Goal: Complete application form

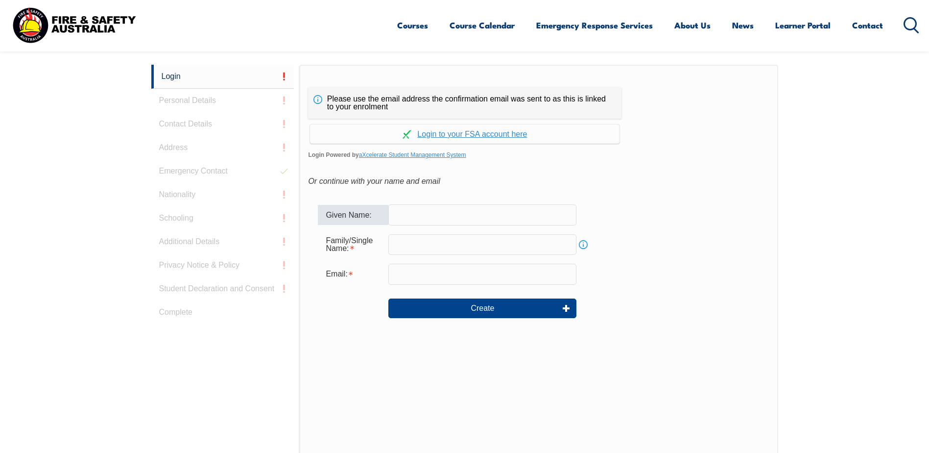
drag, startPoint x: 0, startPoint y: 0, endPoint x: 459, endPoint y: 219, distance: 508.5
click at [459, 219] on input "text" at bounding box center [482, 214] width 188 height 21
type input "Acacia"
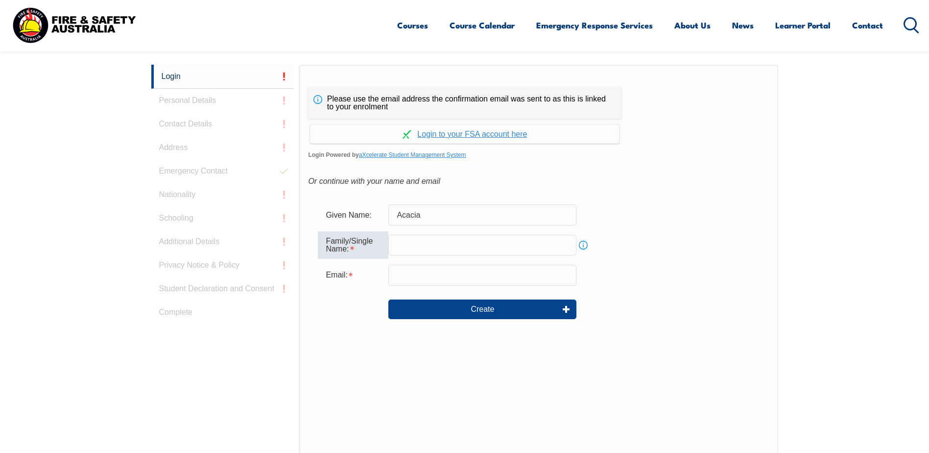
click at [395, 237] on input "text" at bounding box center [482, 245] width 188 height 21
type input "[PERSON_NAME]"
click at [401, 276] on input "email" at bounding box center [482, 274] width 188 height 21
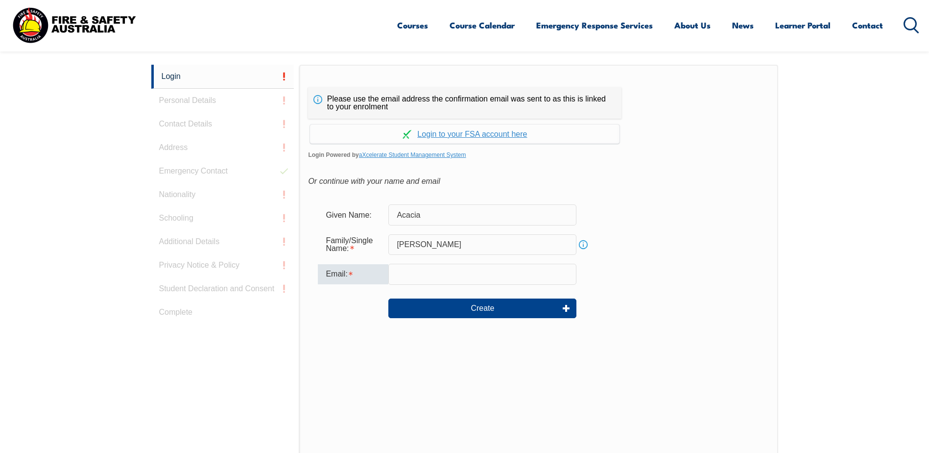
type input "[DOMAIN_NAME][EMAIL_ADDRESS][PERSON_NAME][DOMAIN_NAME]"
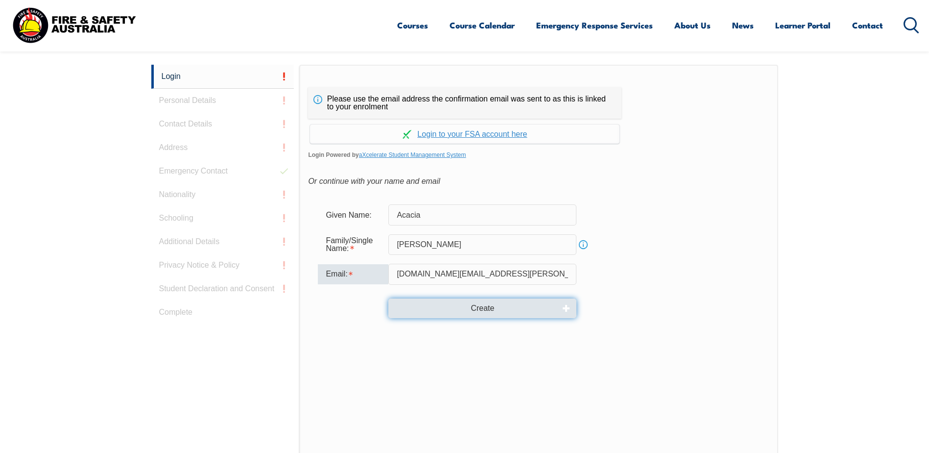
click at [463, 308] on button "Create" at bounding box center [482, 308] width 188 height 20
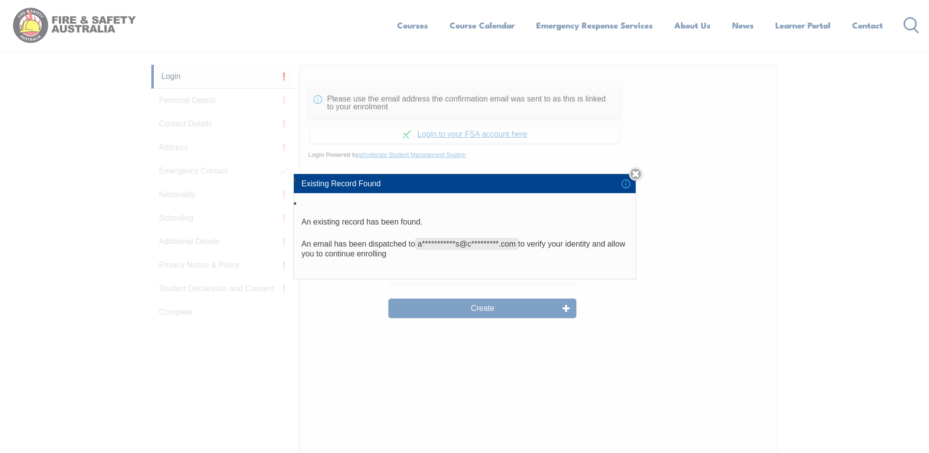
click at [751, 366] on div "**********" at bounding box center [464, 226] width 929 height 453
drag, startPoint x: 625, startPoint y: 300, endPoint x: 614, endPoint y: 265, distance: 36.1
click at [624, 297] on div "**********" at bounding box center [464, 226] width 929 height 453
click at [625, 266] on li "**********" at bounding box center [465, 238] width 342 height 82
click at [525, 190] on li "Existing Record Found" at bounding box center [465, 183] width 342 height 19
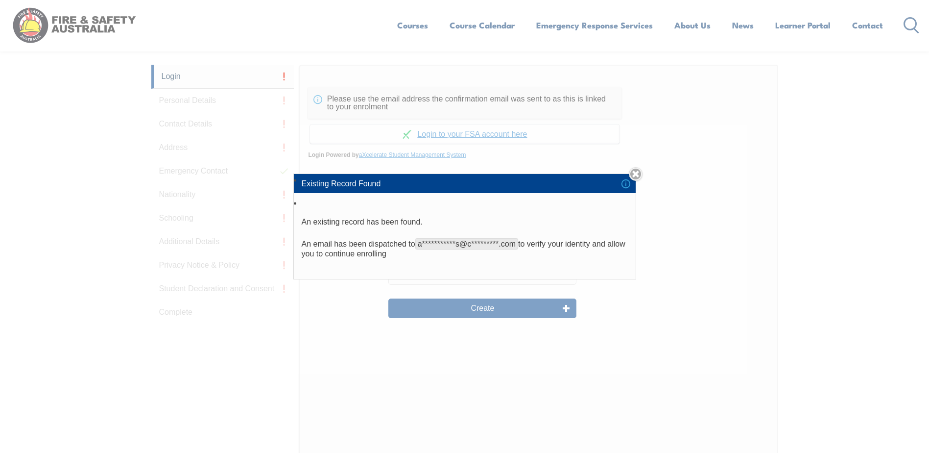
click at [456, 254] on p "**********" at bounding box center [465, 249] width 326 height 20
click at [462, 247] on span "**********" at bounding box center [466, 243] width 103 height 11
drag, startPoint x: 440, startPoint y: 242, endPoint x: 489, endPoint y: 244, distance: 49.5
click at [489, 244] on span "**********" at bounding box center [466, 243] width 103 height 11
drag, startPoint x: 489, startPoint y: 244, endPoint x: 485, endPoint y: 258, distance: 14.3
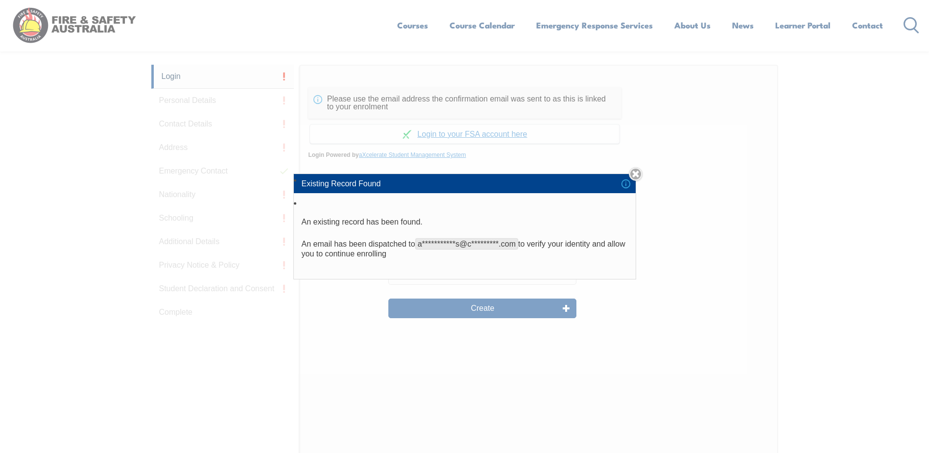
click at [485, 258] on p "**********" at bounding box center [465, 249] width 326 height 20
click at [487, 313] on div "**********" at bounding box center [464, 226] width 929 height 453
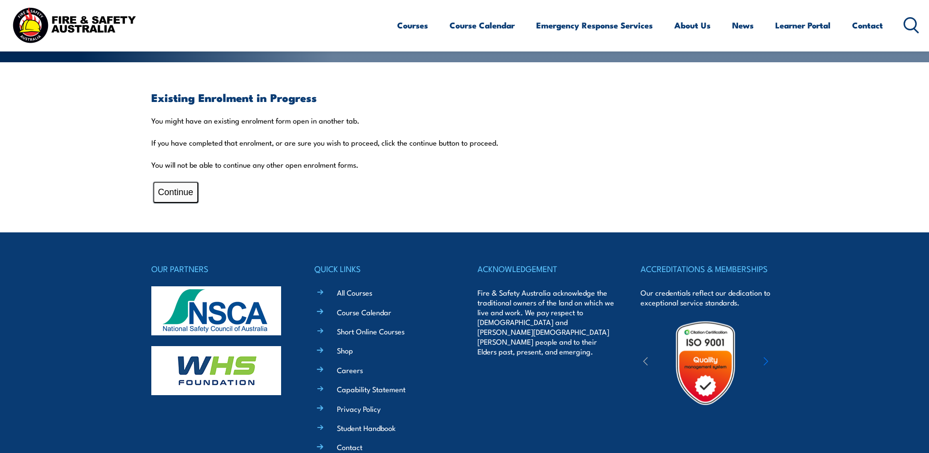
click at [164, 192] on button "Continue" at bounding box center [175, 192] width 45 height 21
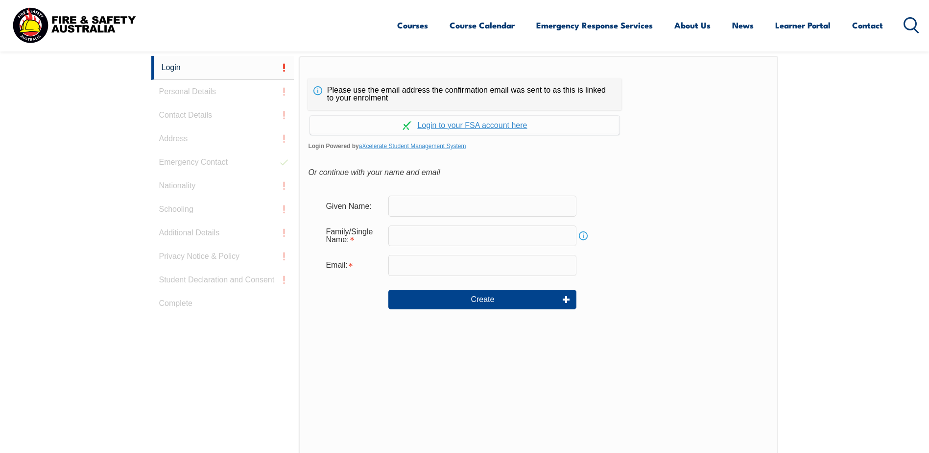
scroll to position [312, 0]
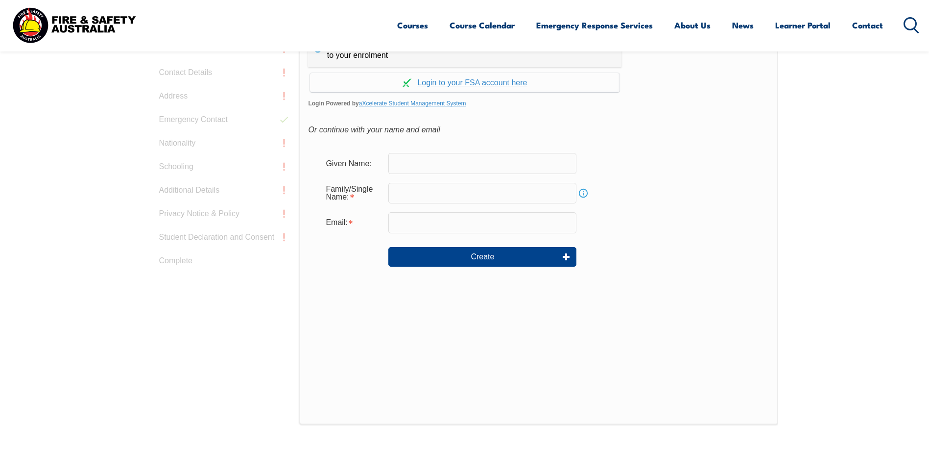
click at [514, 230] on input "email" at bounding box center [482, 222] width 188 height 21
click at [444, 166] on input "text" at bounding box center [482, 163] width 188 height 21
type input "Acacia"
type input "[PERSON_NAME]"
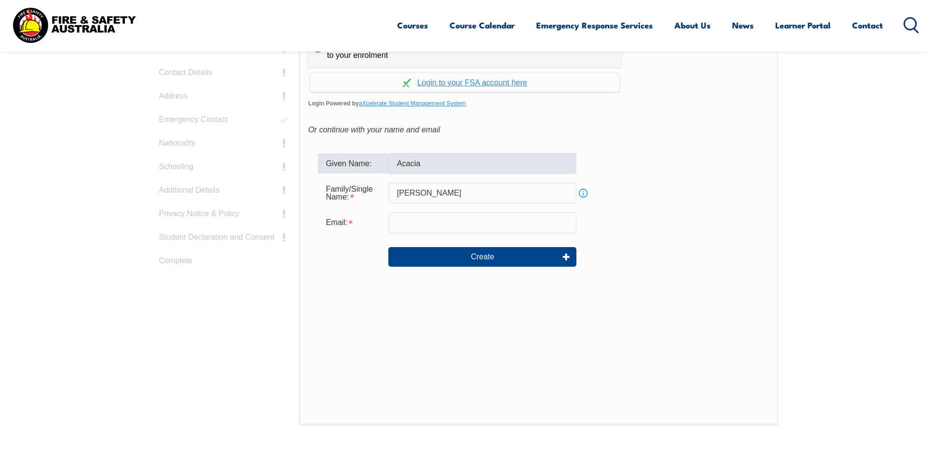
type input "[DOMAIN_NAME][EMAIL_ADDRESS][PERSON_NAME][DOMAIN_NAME]"
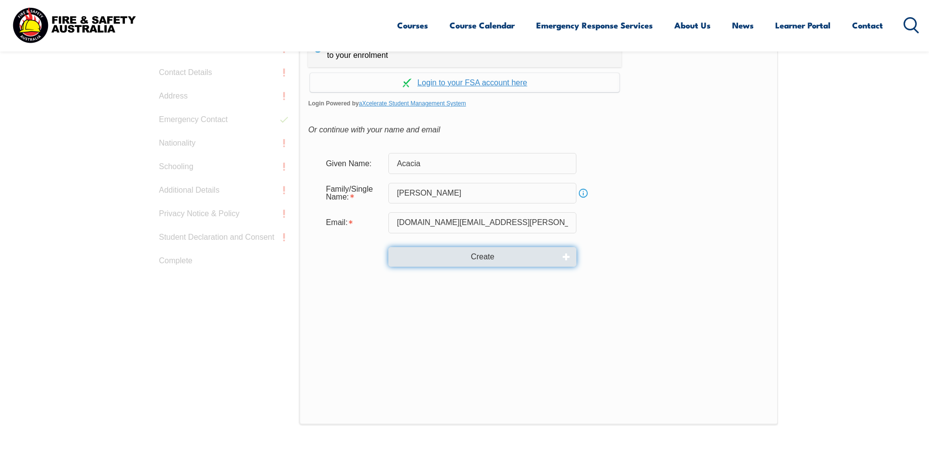
click at [477, 257] on button "Create" at bounding box center [482, 257] width 188 height 20
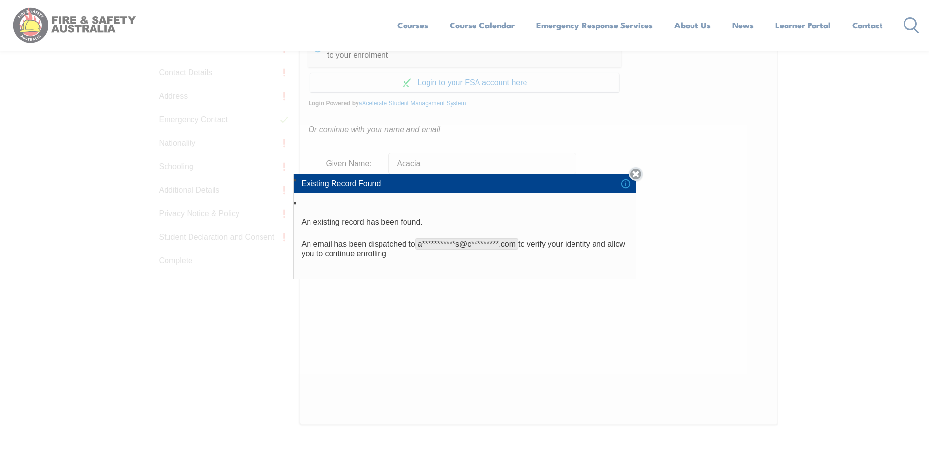
click at [636, 174] on link "Close" at bounding box center [636, 174] width 14 height 14
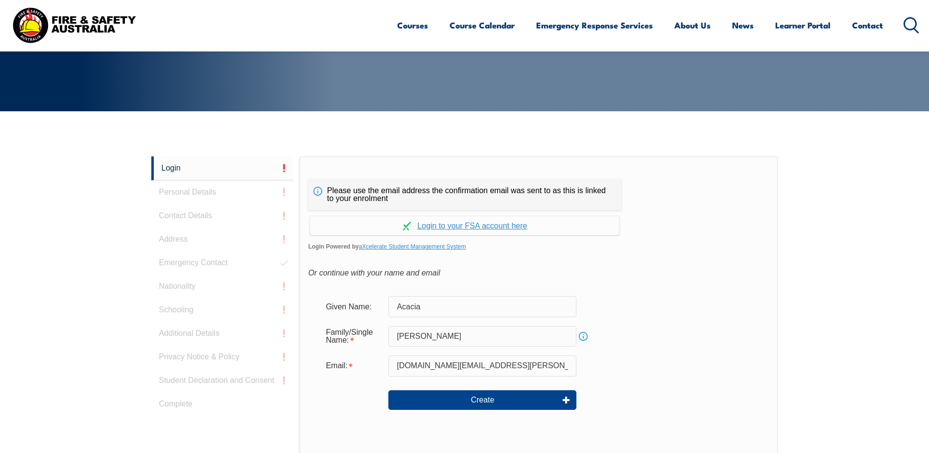
scroll to position [166, 0]
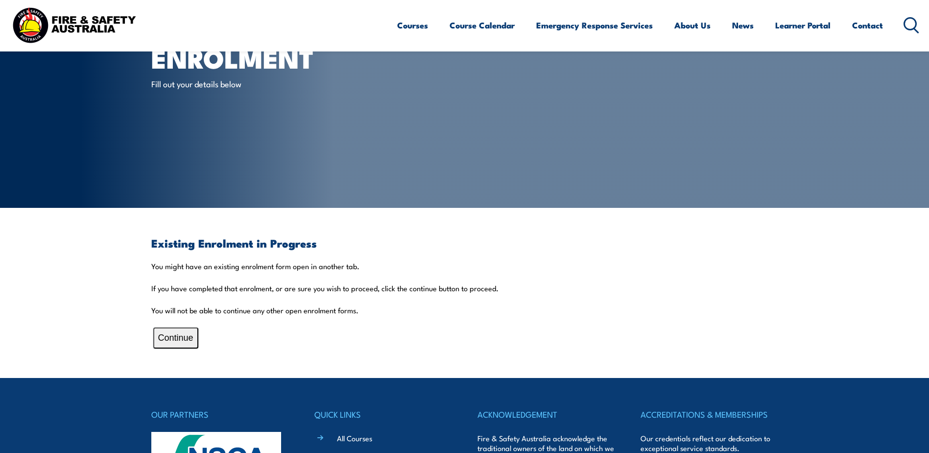
scroll to position [147, 0]
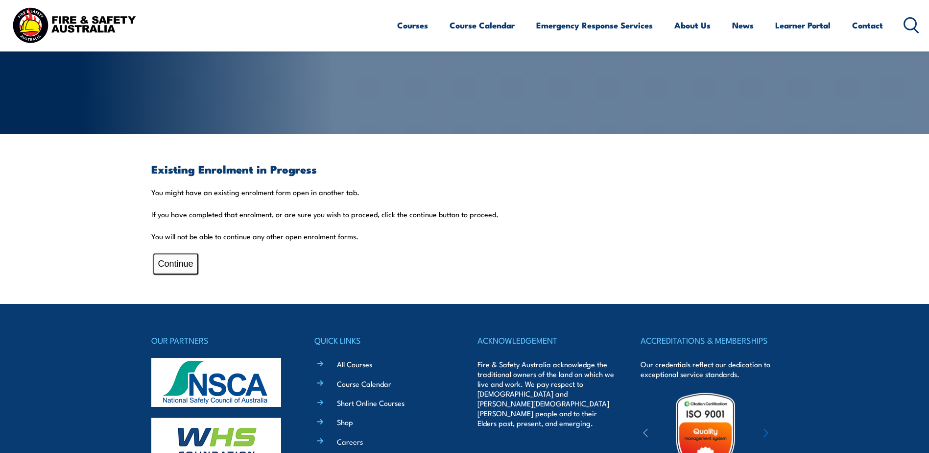
click at [178, 260] on button "Continue" at bounding box center [175, 263] width 45 height 21
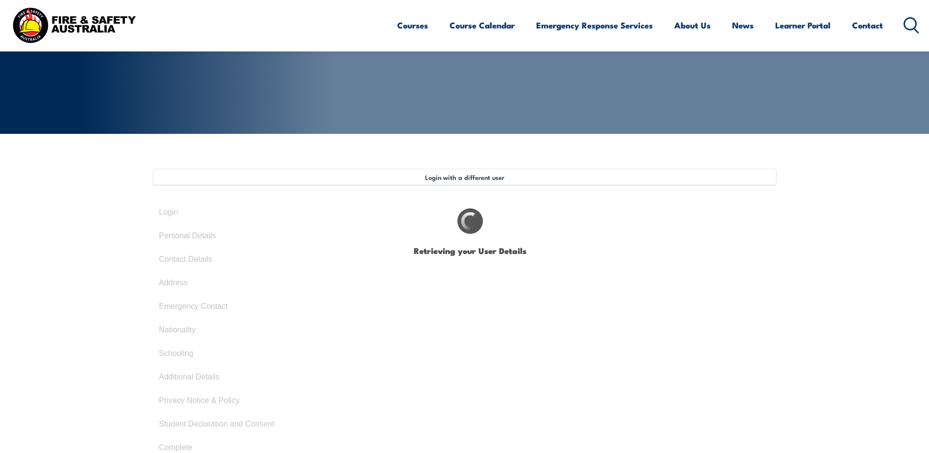
select select "Miss"
type input "Acacia"
type input "Rogers"
type input "May 28, 1996"
type input "6KHX3W56MX"
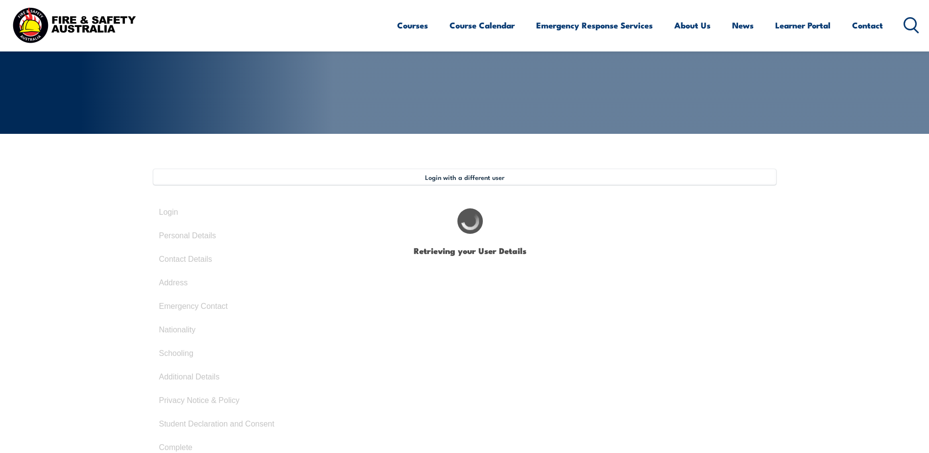
select select "F"
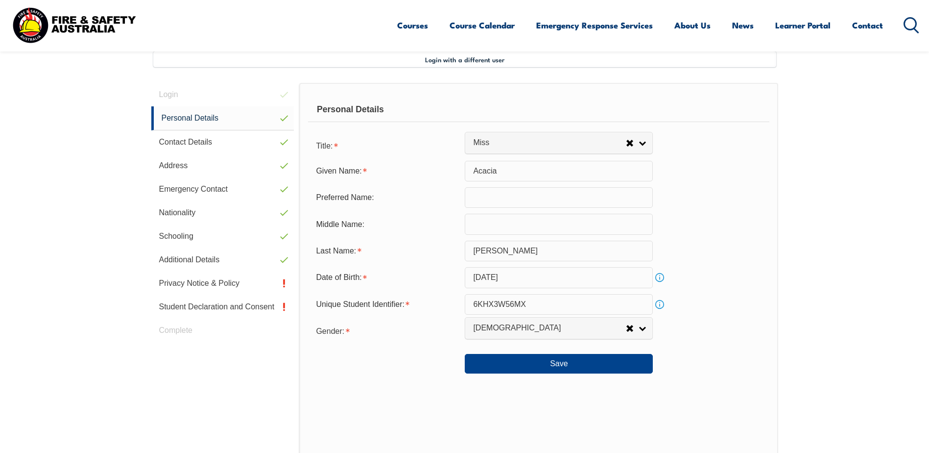
scroll to position [267, 0]
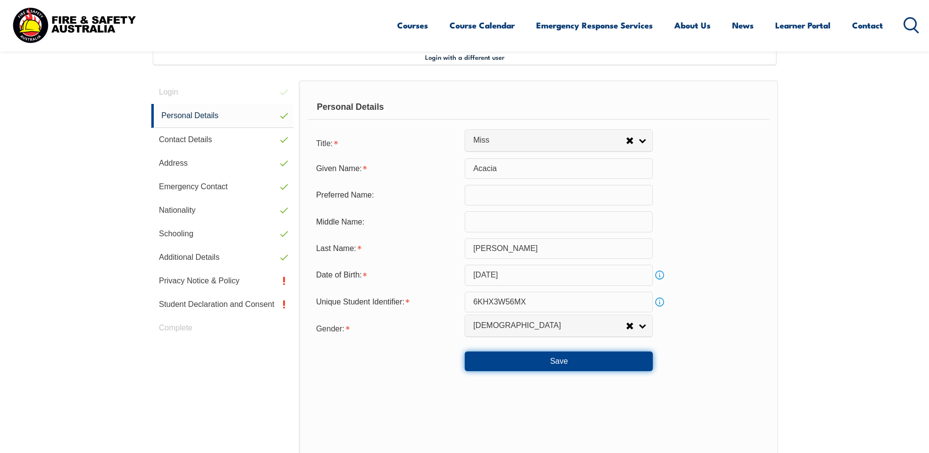
click at [555, 359] on button "Save" at bounding box center [559, 361] width 188 height 20
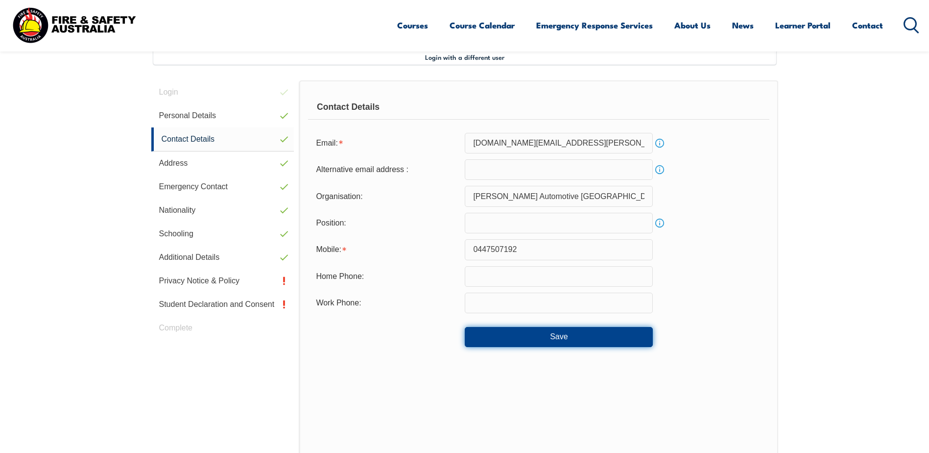
click at [534, 342] on button "Save" at bounding box center [559, 337] width 188 height 20
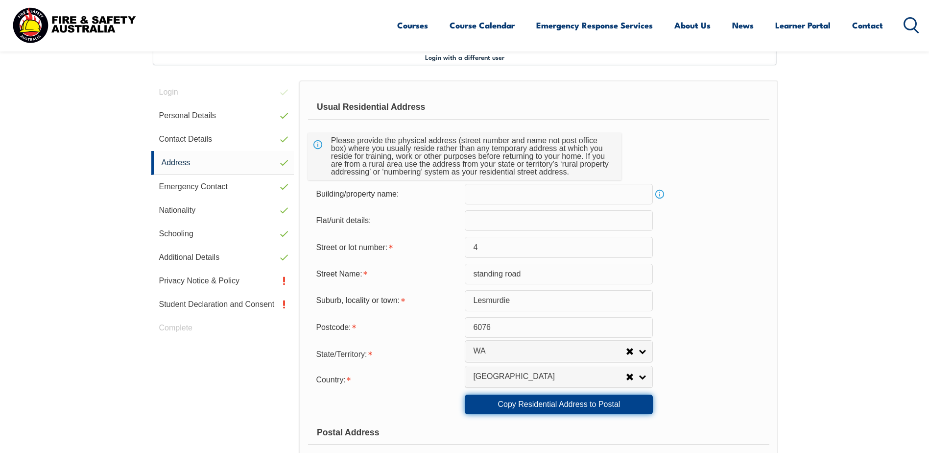
click at [561, 408] on link "Copy Residential Address to Postal" at bounding box center [559, 404] width 188 height 20
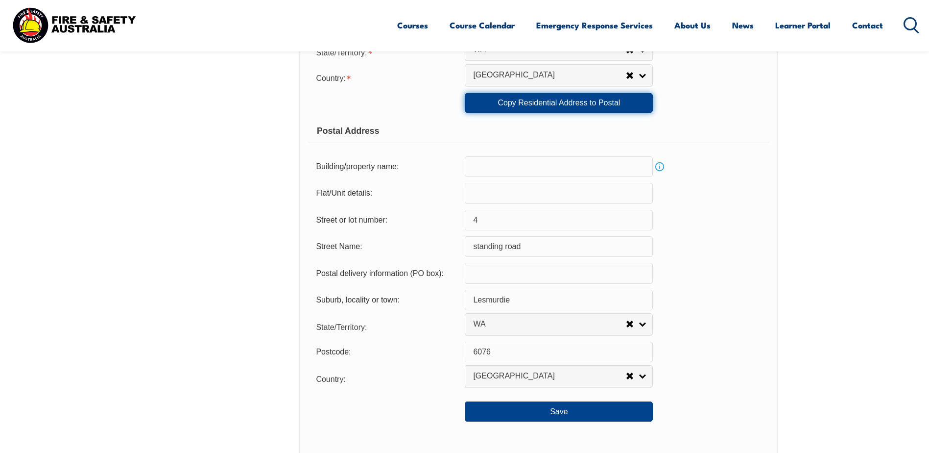
scroll to position [610, 0]
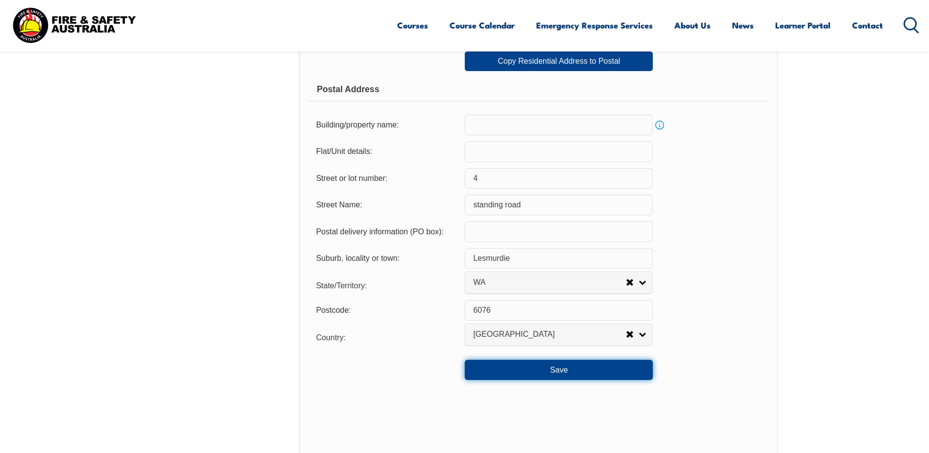
click at [562, 370] on button "Save" at bounding box center [559, 370] width 188 height 20
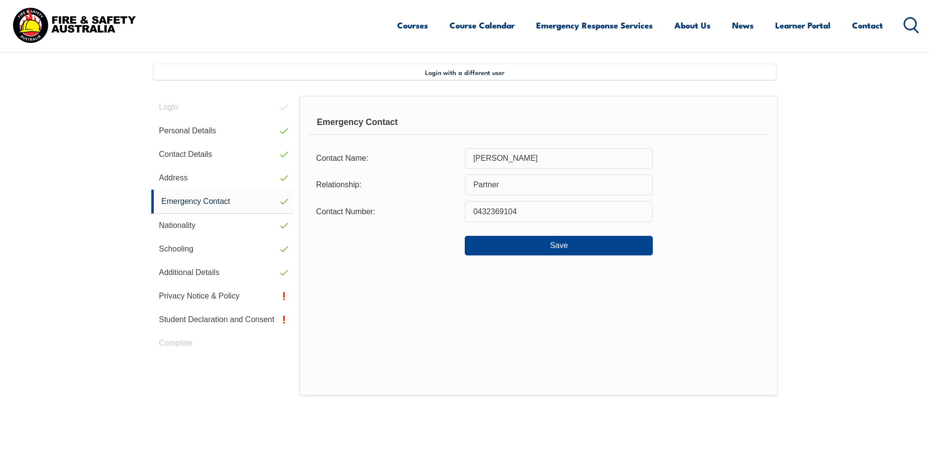
scroll to position [203, 0]
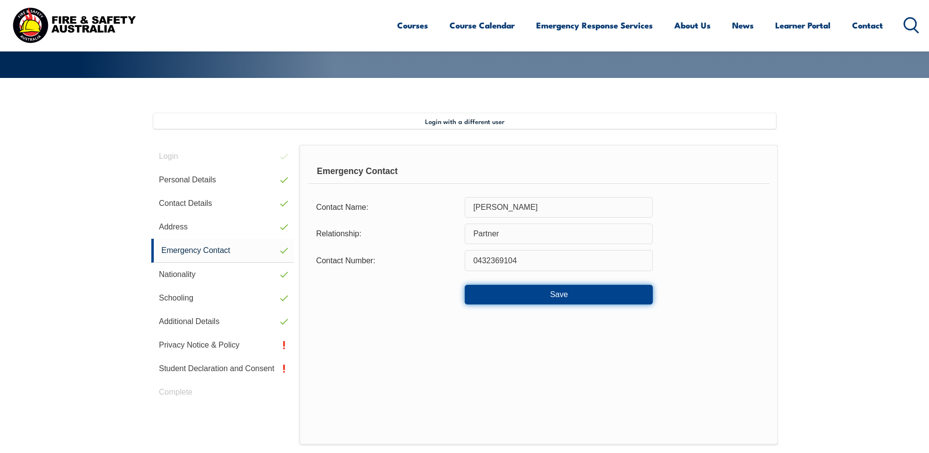
click at [559, 302] on button "Save" at bounding box center [559, 295] width 188 height 20
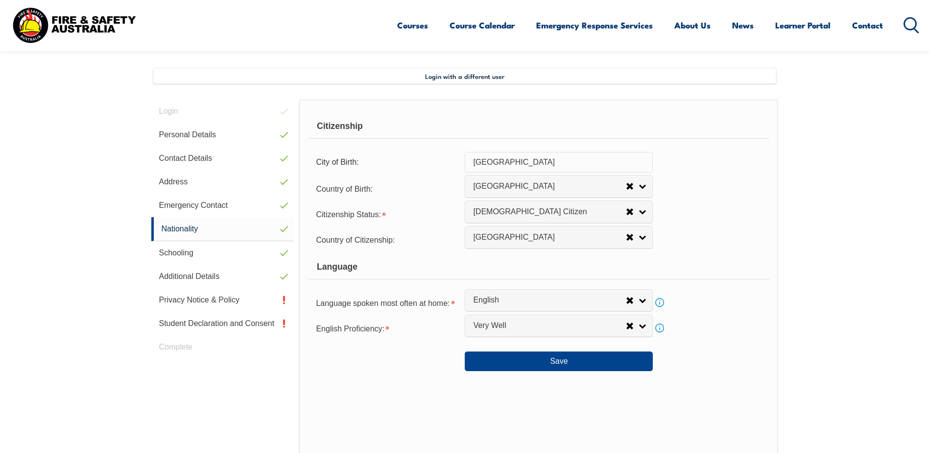
scroll to position [267, 0]
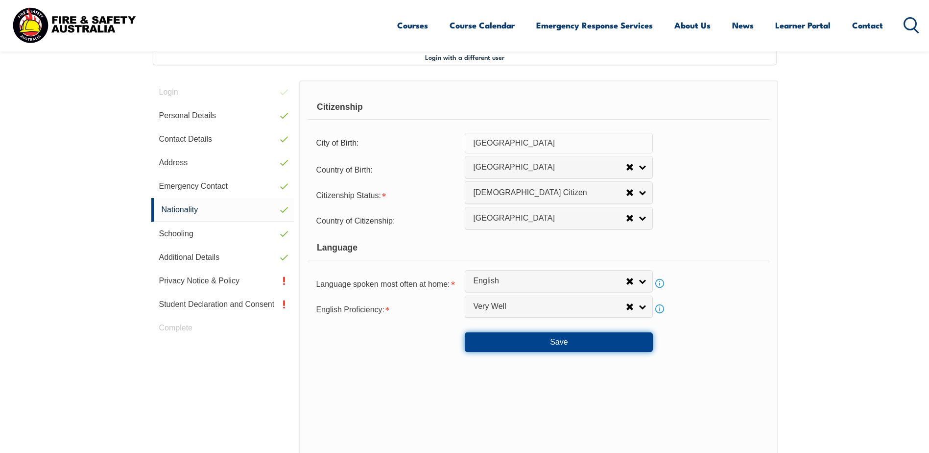
click at [557, 342] on button "Save" at bounding box center [559, 342] width 188 height 20
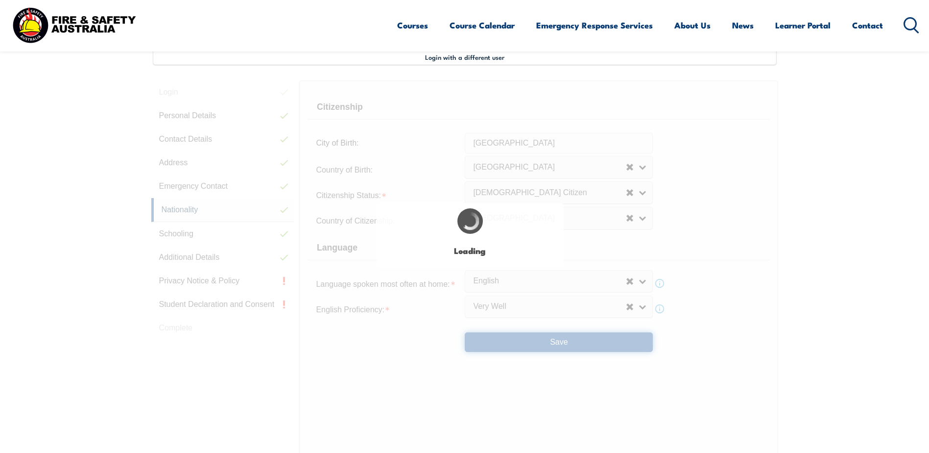
select select "false"
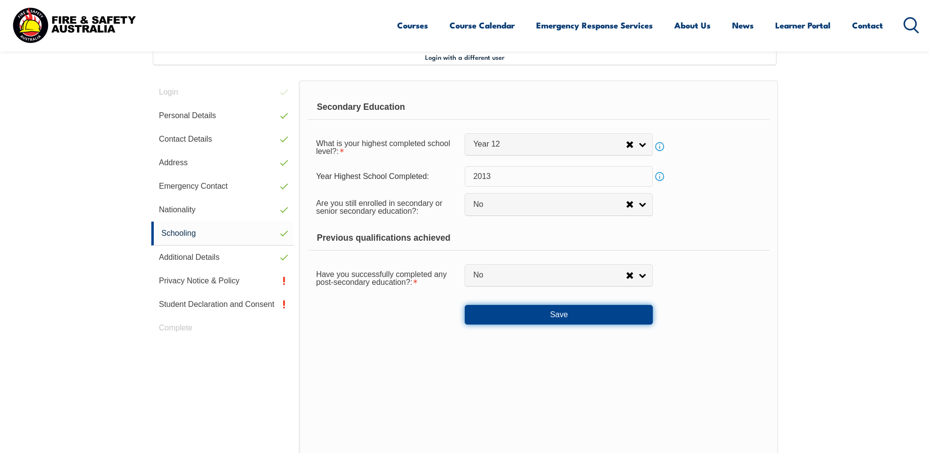
click at [554, 315] on button "Save" at bounding box center [559, 315] width 188 height 20
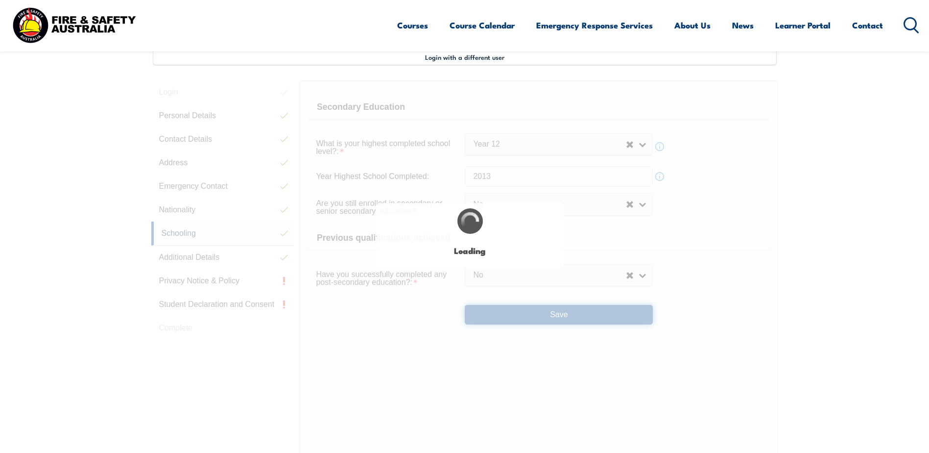
select select "false"
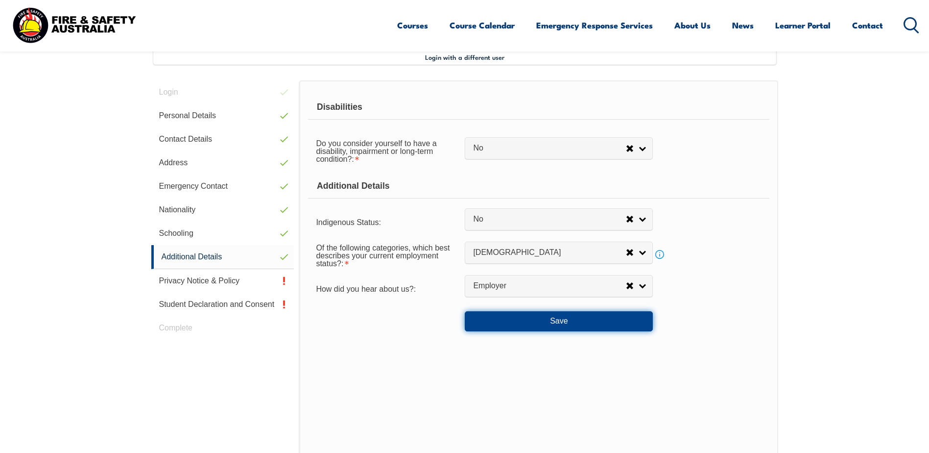
click at [573, 319] on button "Save" at bounding box center [559, 321] width 188 height 20
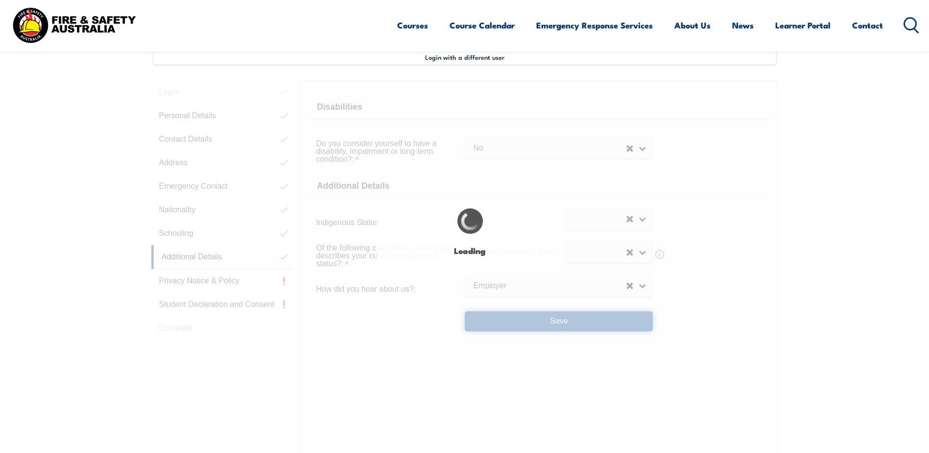
select select "false"
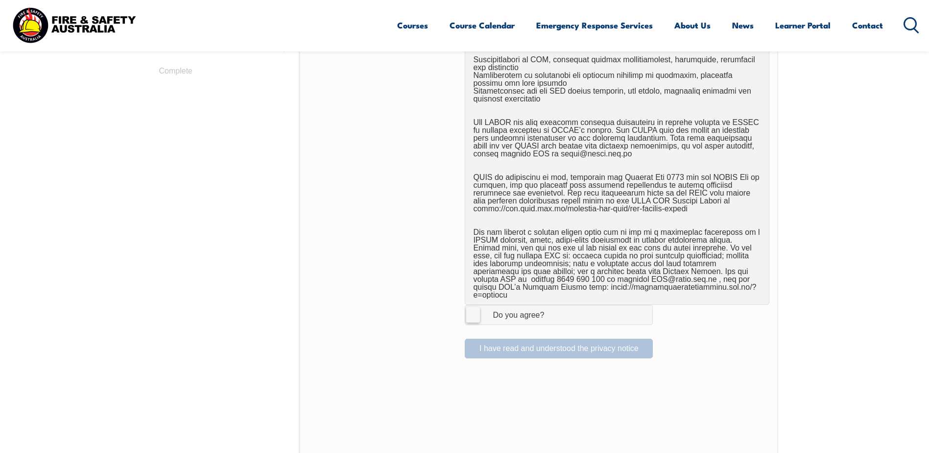
scroll to position [561, 0]
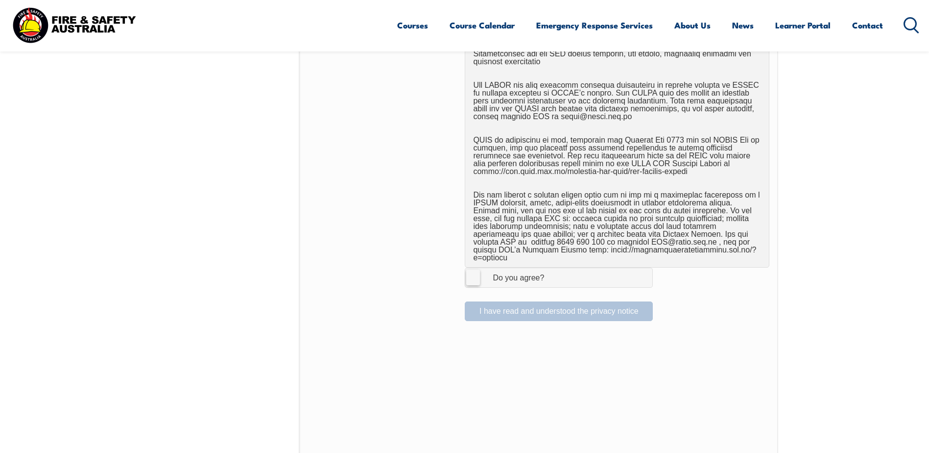
click at [477, 273] on label "I Agree Do you agree?" at bounding box center [559, 277] width 188 height 20
click at [552, 273] on input "I Agree Do you agree?" at bounding box center [560, 277] width 17 height 19
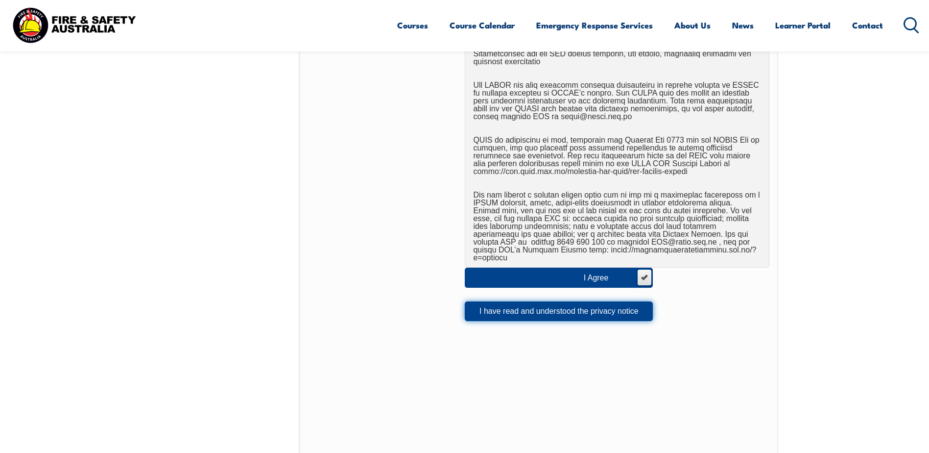
click at [540, 309] on button "I have read and understood the privacy notice" at bounding box center [559, 311] width 188 height 20
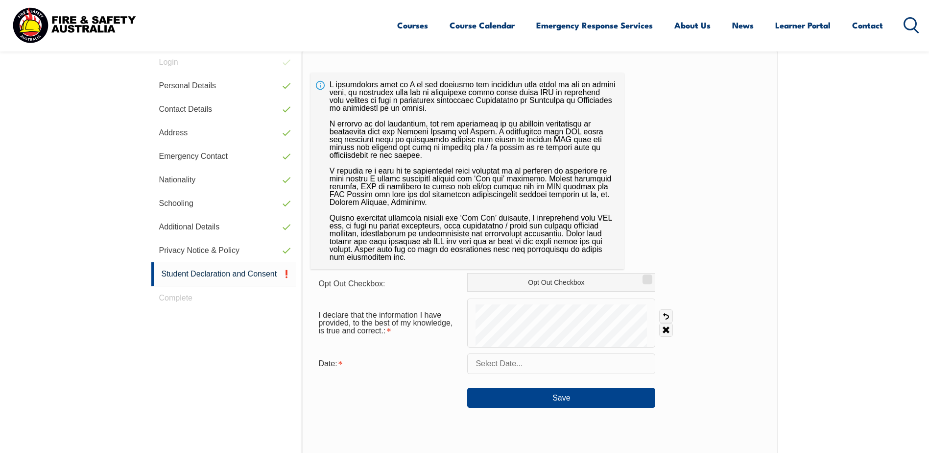
scroll to position [267, 0]
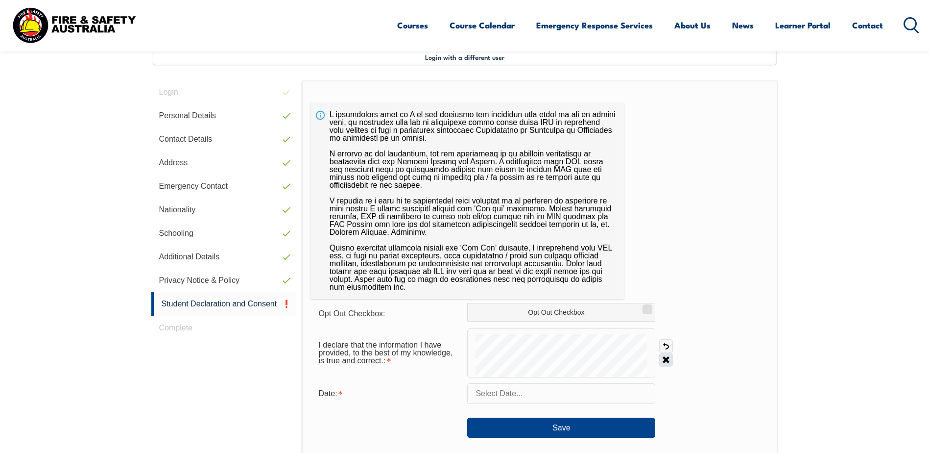
click at [671, 361] on link "Clear" at bounding box center [666, 360] width 14 height 14
click at [501, 391] on input "text" at bounding box center [561, 393] width 188 height 21
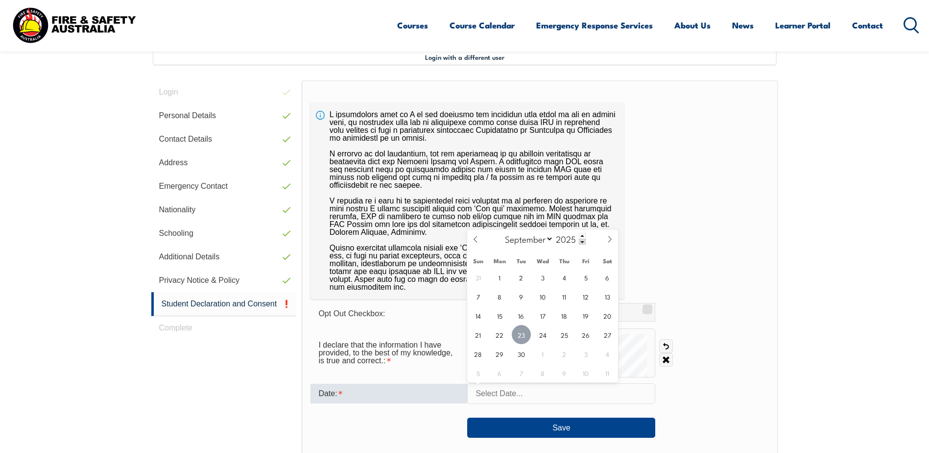
click at [520, 337] on span "23" at bounding box center [521, 334] width 19 height 19
type input "September 23, 2025"
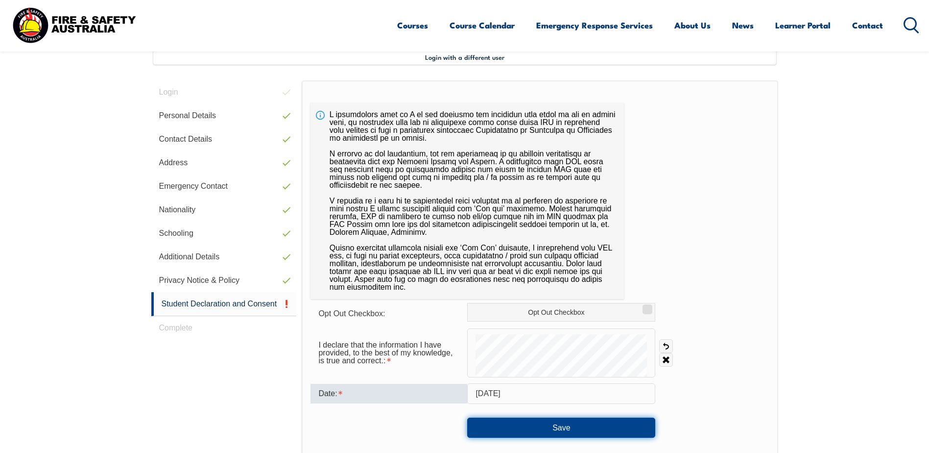
click at [559, 432] on button "Save" at bounding box center [561, 427] width 188 height 20
